Goal: Transaction & Acquisition: Book appointment/travel/reservation

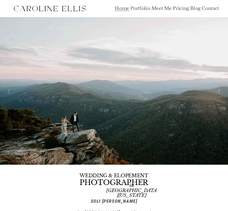
click at [182, 7] on link "Pricing" at bounding box center [181, 9] width 16 height 6
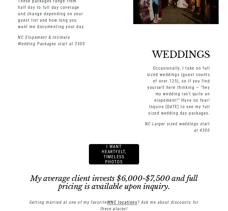
scroll to position [650, 0]
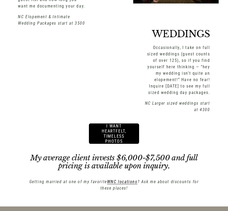
click at [116, 179] on em "WNC locations" at bounding box center [122, 181] width 30 height 5
click at [117, 123] on link "i want heartfelt, timeless photos" at bounding box center [114, 133] width 50 height 20
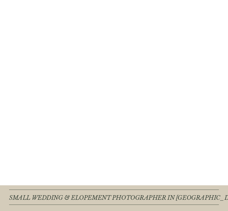
scroll to position [625, 0]
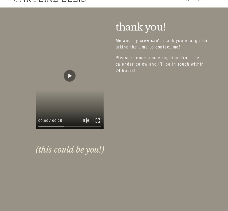
scroll to position [59, 0]
